Goal: Information Seeking & Learning: Learn about a topic

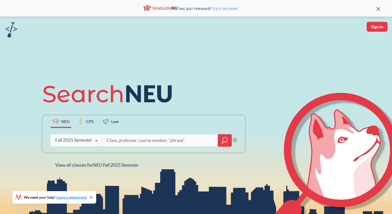
click at [83, 141] on div "Fall 2025 Semester" at bounding box center [73, 140] width 37 height 6
click at [126, 63] on div "NEU CPS Law Phrase search guarantees the exact search appears in the results. E…" at bounding box center [196, 124] width 392 height 214
click at [128, 145] on input "search" at bounding box center [160, 140] width 108 height 11
type input "cs 3000"
click at [233, 145] on div "Phrase search guarantees the exact search appears in the results. Ex. If you wa…" at bounding box center [235, 141] width 4 height 9
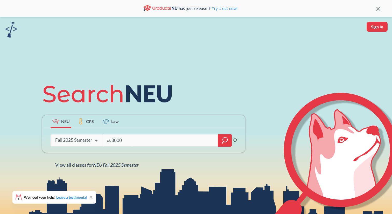
click at [225, 144] on div at bounding box center [225, 140] width 14 height 12
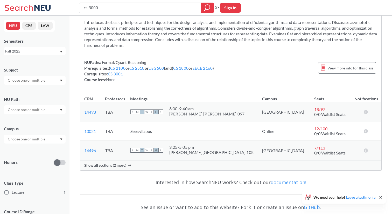
scroll to position [32, 0]
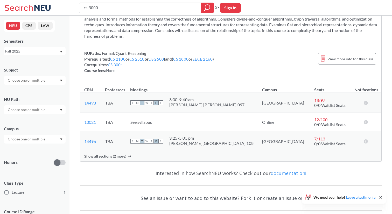
click at [123, 157] on span "Show all sections (2 more)" at bounding box center [105, 156] width 42 height 5
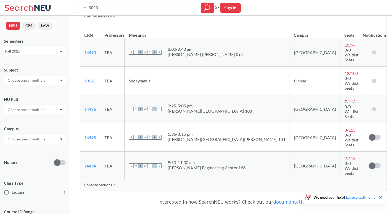
scroll to position [87, 0]
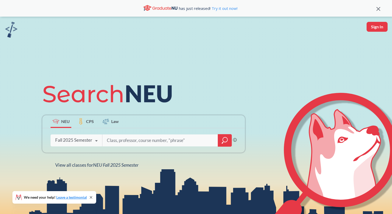
click at [130, 142] on input "search" at bounding box center [160, 140] width 108 height 11
type input "s"
type input "cs 2310"
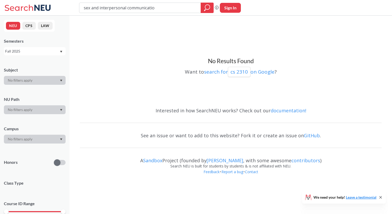
type input "sex and interpersonal communication"
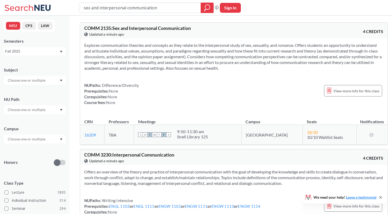
click at [149, 30] on span "COMM 2135 : Sex and Interpersonal Communication" at bounding box center [137, 28] width 107 height 6
click at [97, 34] on span "Updated a minute ago" at bounding box center [106, 34] width 35 height 6
click at [183, 8] on input "sex and interpersonal communication" at bounding box center [140, 7] width 114 height 9
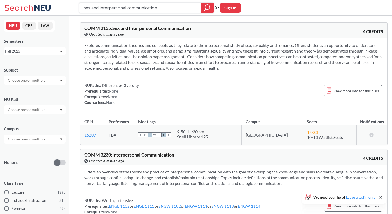
click at [183, 8] on input "sex and interpersonal communication" at bounding box center [140, 7] width 114 height 9
type input "cs 3000"
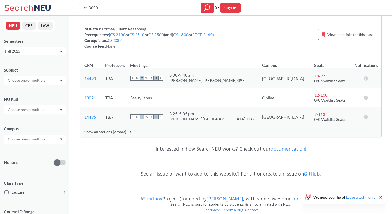
scroll to position [63, 0]
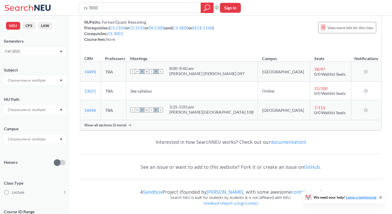
click at [128, 125] on icon at bounding box center [129, 124] width 3 height 3
